Goal: Task Accomplishment & Management: Manage account settings

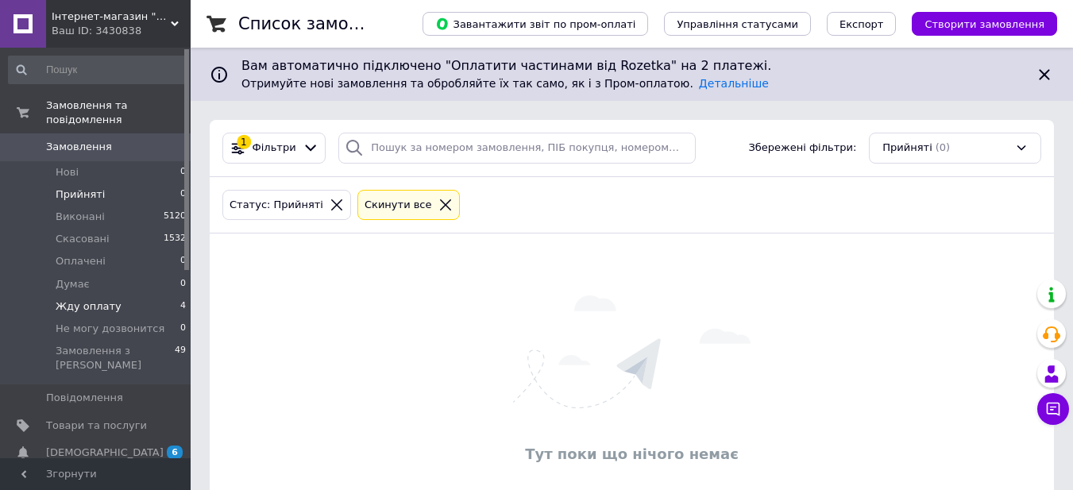
click at [87, 299] on span "Жду оплату" at bounding box center [89, 306] width 66 height 14
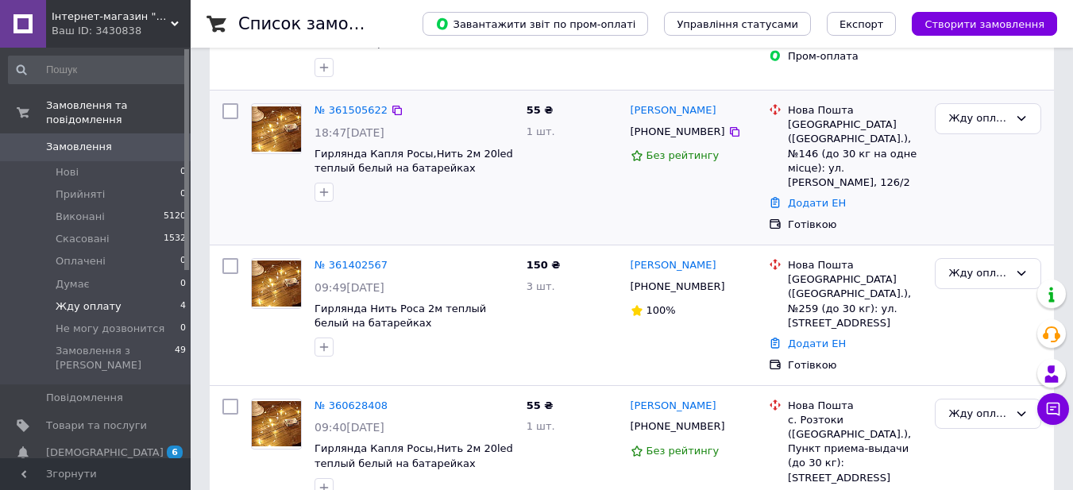
scroll to position [326, 0]
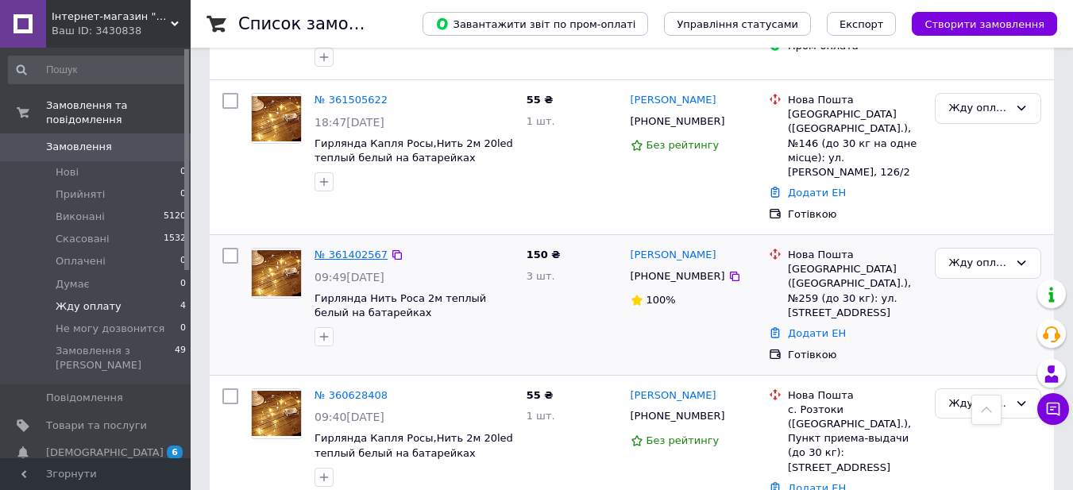
click at [356, 249] on link "№ 361402567" at bounding box center [350, 255] width 73 height 12
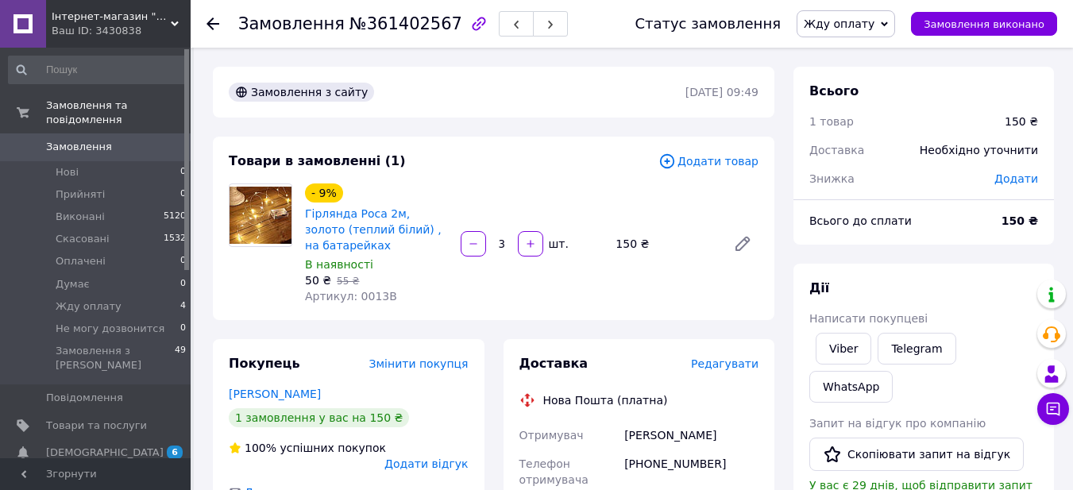
click at [718, 363] on span "Редагувати" at bounding box center [724, 363] width 67 height 13
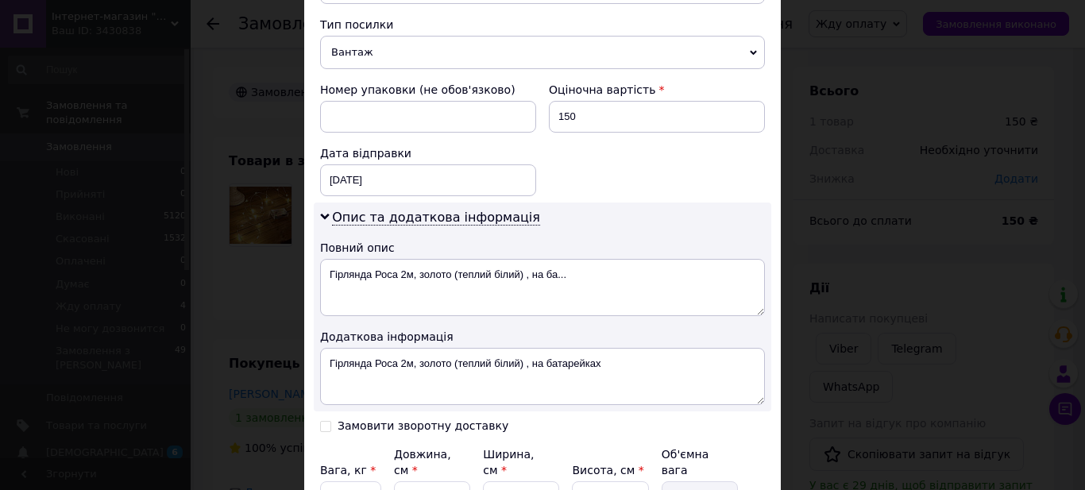
scroll to position [635, 0]
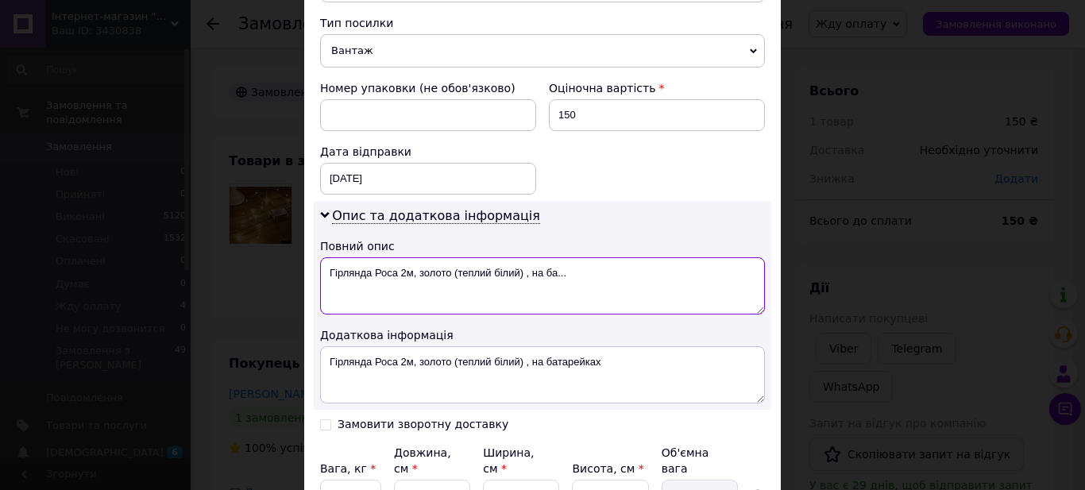
click at [605, 261] on textarea "Гірлянда Роса 2м, золото (теплий білий) , на ба..." at bounding box center [542, 285] width 445 height 57
type textarea "Г"
type textarea "декор"
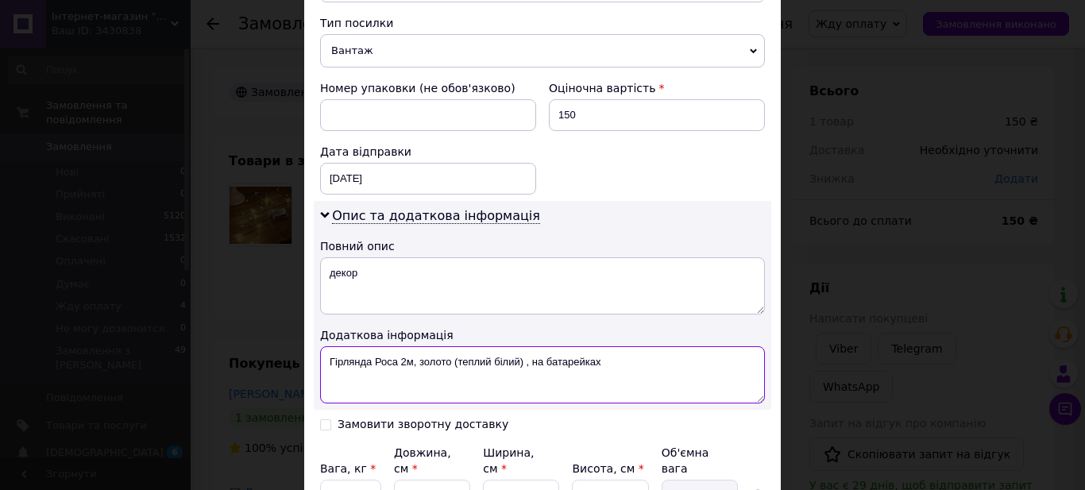
click at [671, 358] on textarea "Гірлянда Роса 2м, золото (теплий білий) , на батарейках" at bounding box center [542, 374] width 445 height 57
type textarea "Г"
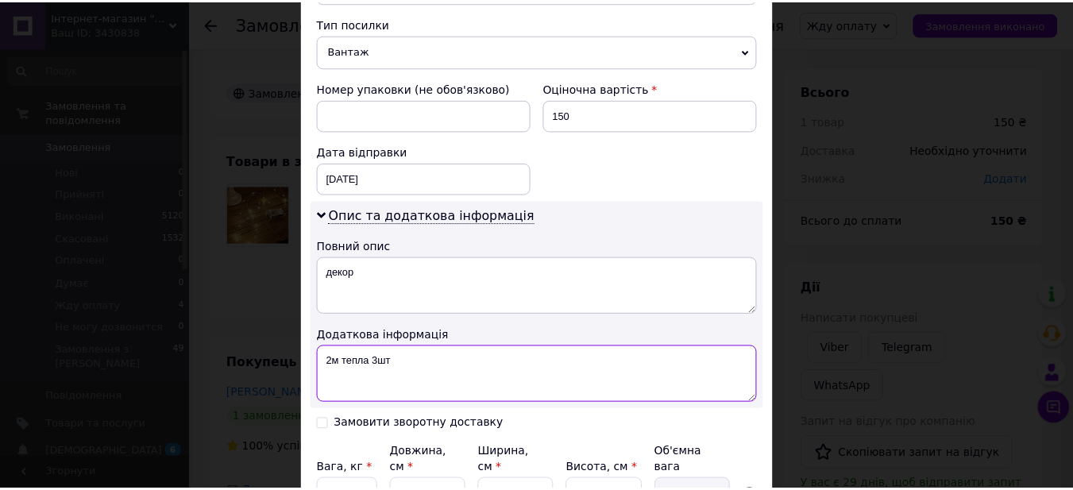
scroll to position [771, 0]
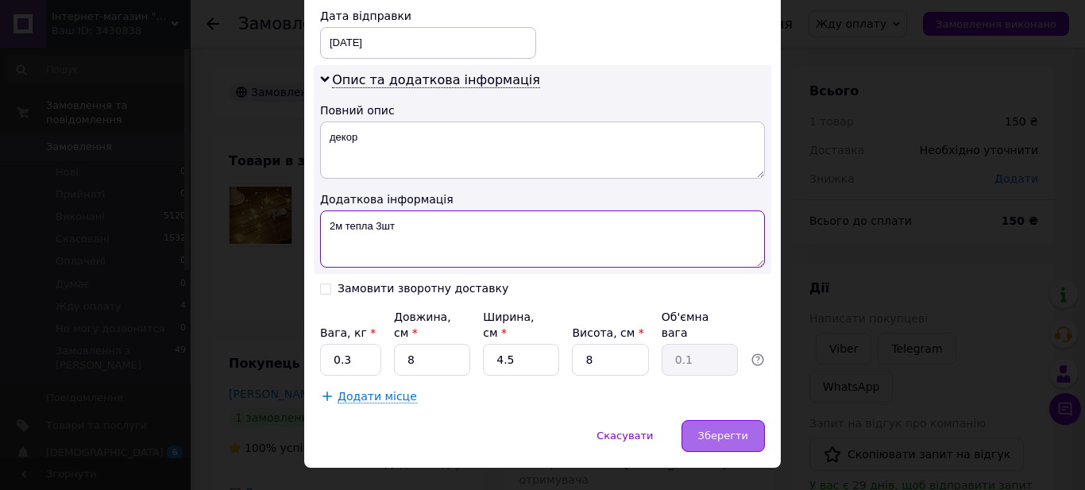
type textarea "2м тепла 3шт"
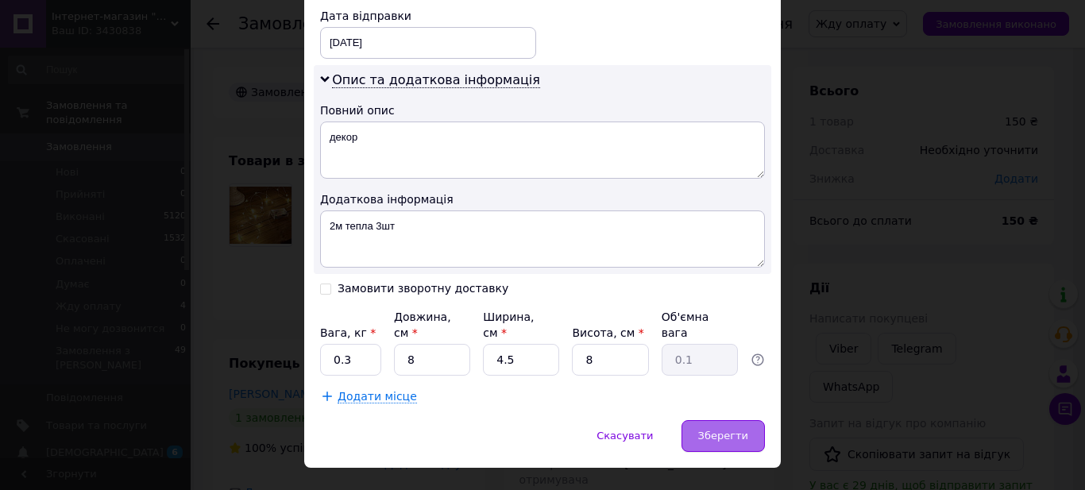
click at [724, 430] on span "Зберегти" at bounding box center [723, 436] width 50 height 12
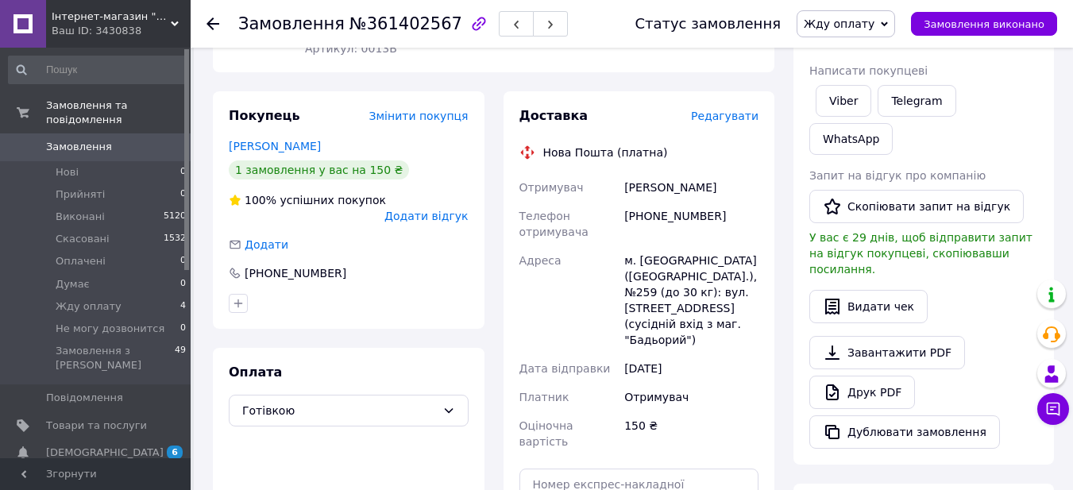
scroll to position [238, 0]
